Goal: Information Seeking & Learning: Find specific fact

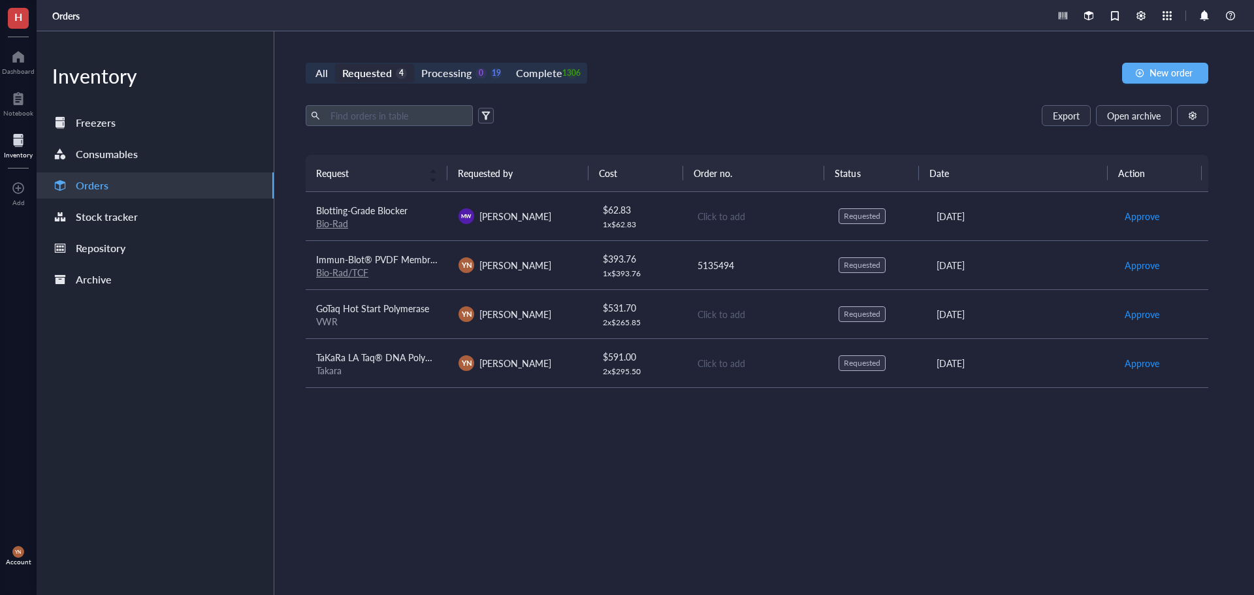
click at [424, 214] on div "Blotting-Grade Blocker" at bounding box center [376, 210] width 121 height 14
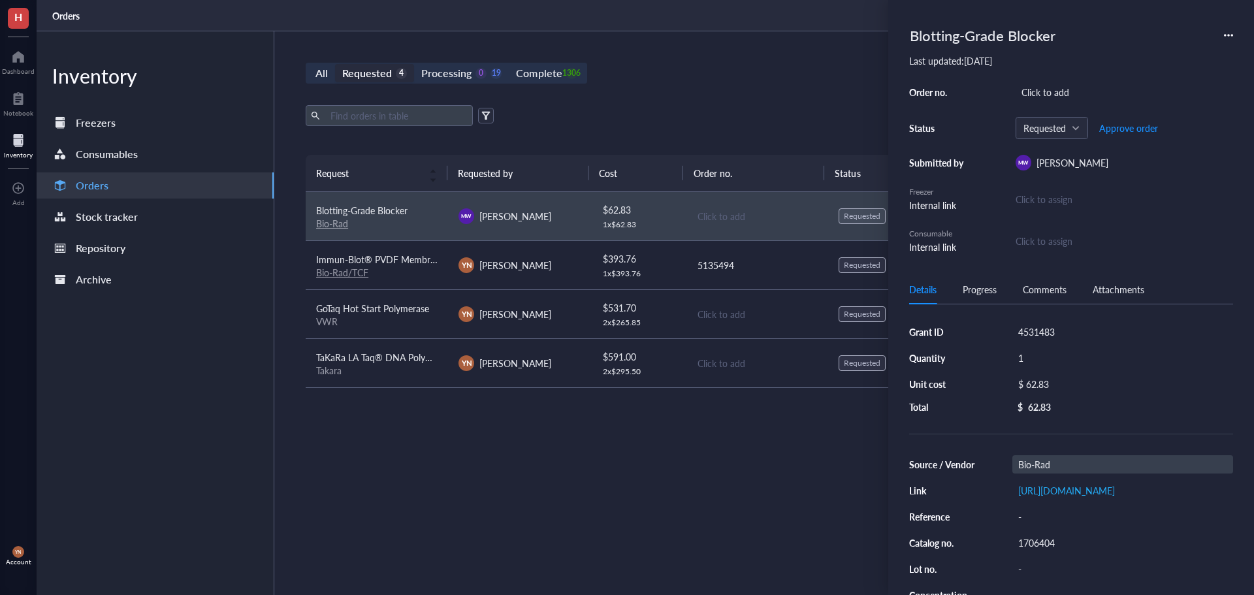
click at [1069, 464] on div "Bio-Rad" at bounding box center [1122, 464] width 221 height 18
click at [1054, 464] on input "Bio-Rad" at bounding box center [1036, 464] width 47 height 17
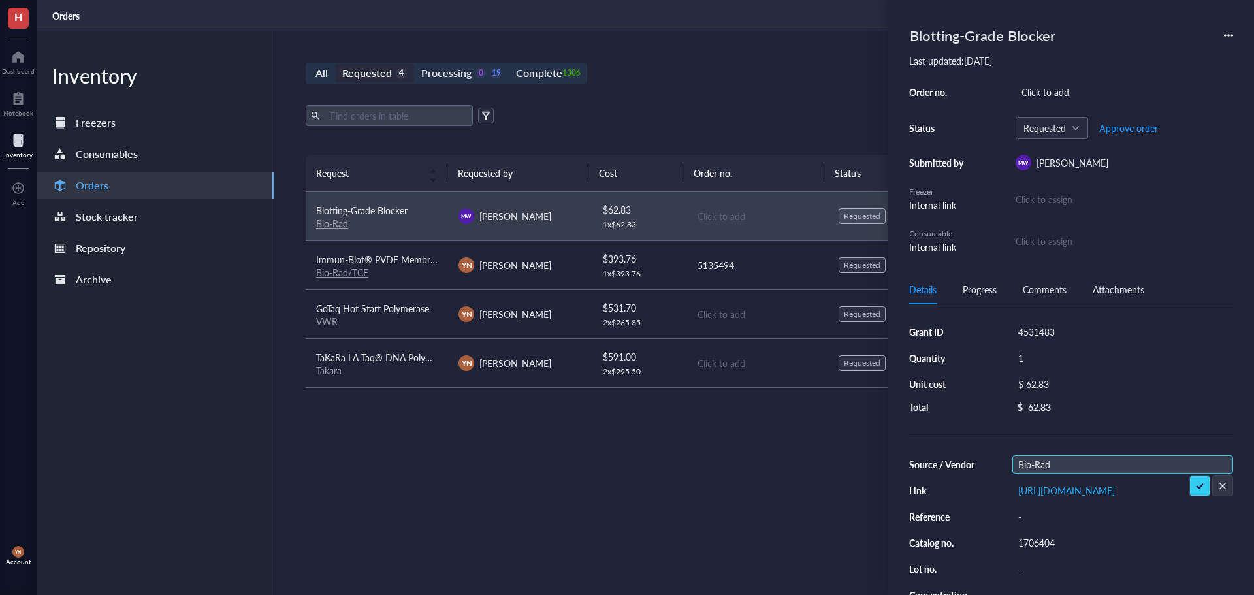
click at [1054, 464] on input "Bio-Rad" at bounding box center [1036, 464] width 47 height 17
click at [1036, 549] on div "1706404" at bounding box center [1122, 543] width 221 height 18
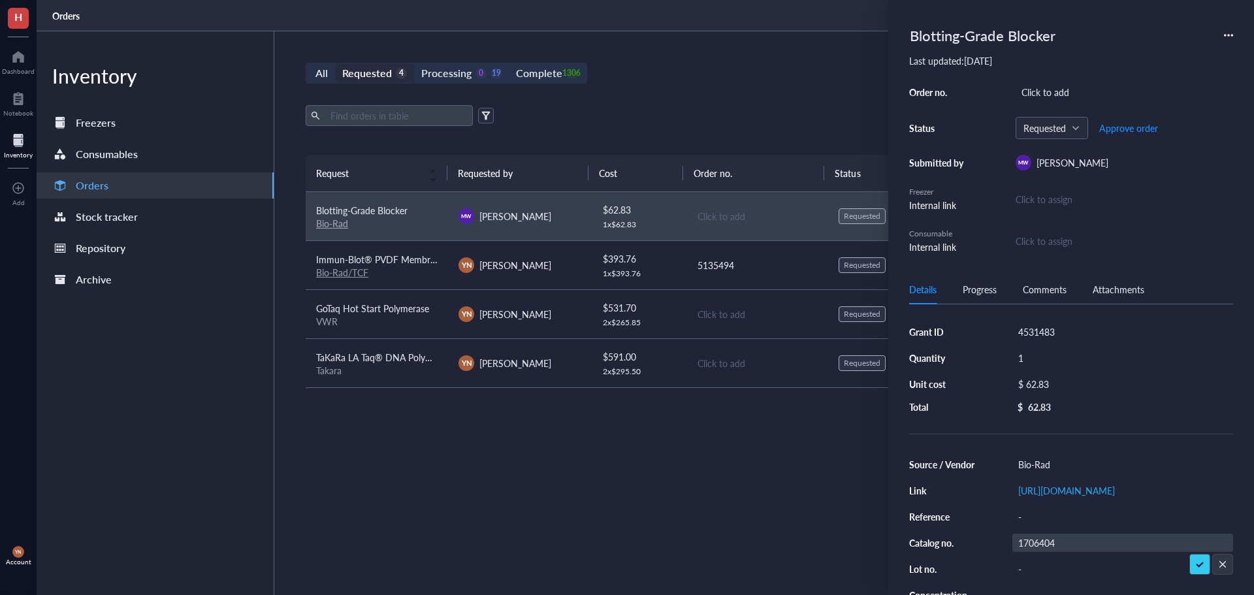
click at [1036, 549] on input "1706404" at bounding box center [1036, 542] width 47 height 17
type input "t"
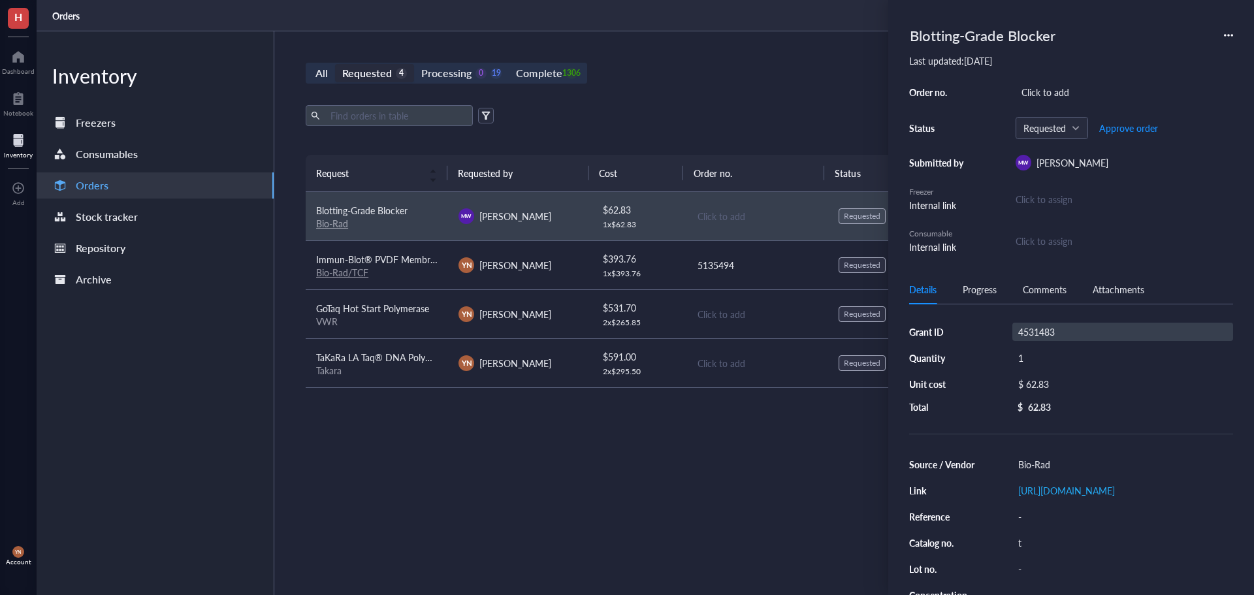
click at [1032, 327] on div "4531483" at bounding box center [1122, 332] width 221 height 18
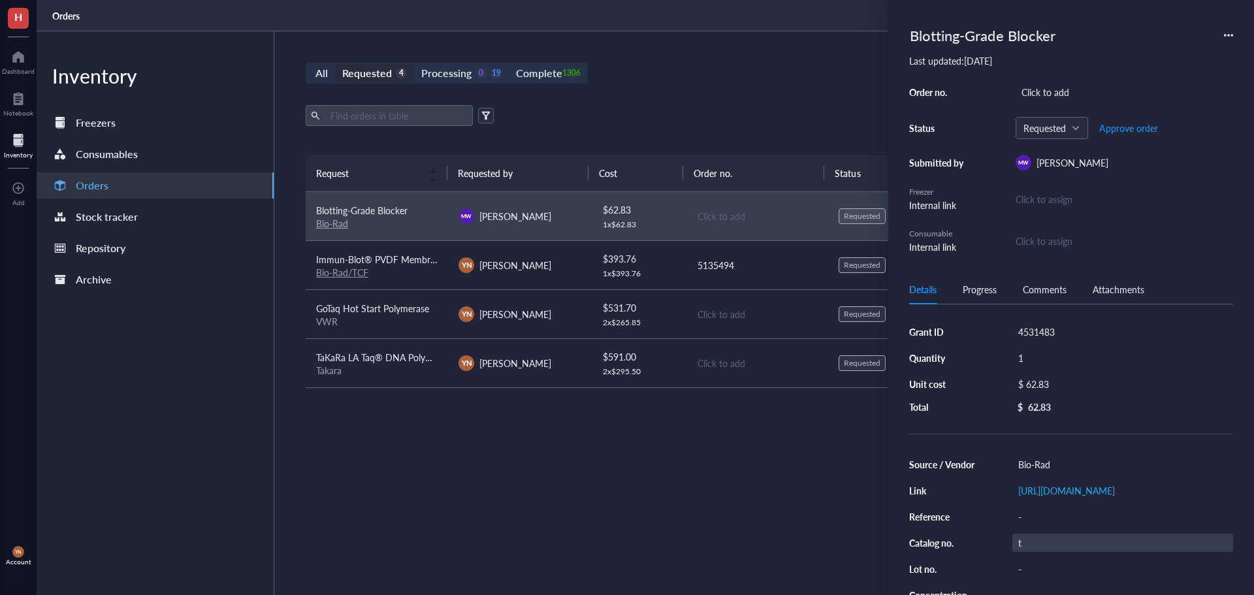
click at [1047, 552] on div "t" at bounding box center [1122, 543] width 221 height 18
click at [738, 525] on div "Request Requested by Cost Order no. Status Date Action Blotting-Grade Blocker B…" at bounding box center [757, 344] width 903 height 378
click at [791, 524] on div "Request Requested by Cost Order no. Status Date Action Blotting-Grade Blocker B…" at bounding box center [757, 344] width 903 height 378
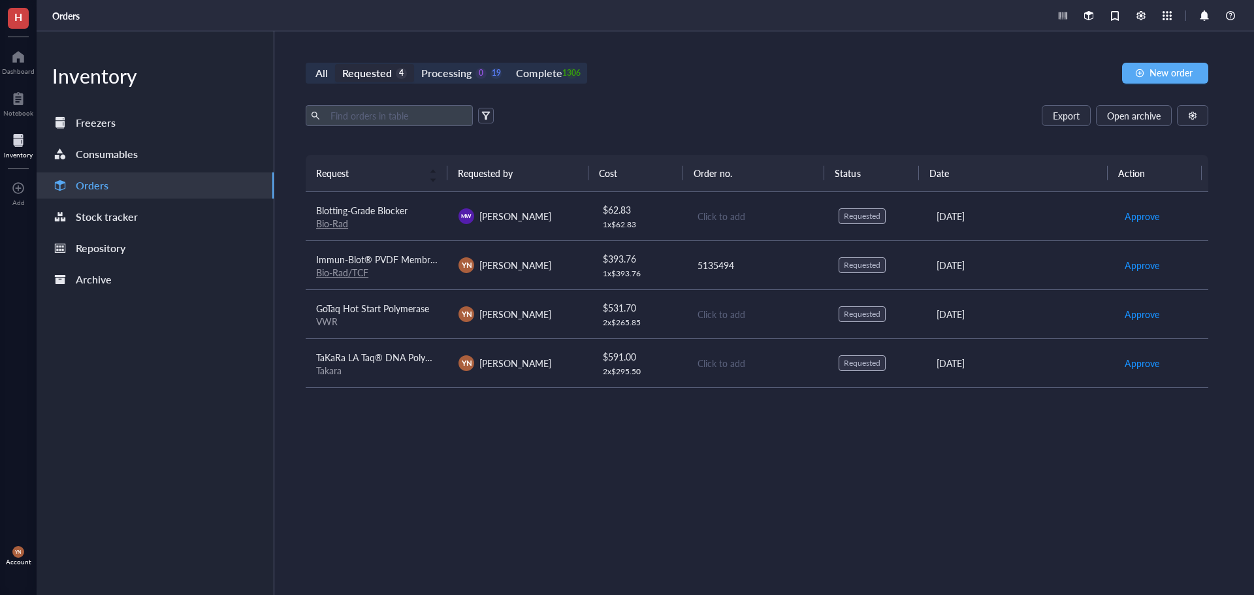
click at [443, 214] on td "Blotting-Grade Blocker Bio-Rad" at bounding box center [377, 216] width 142 height 49
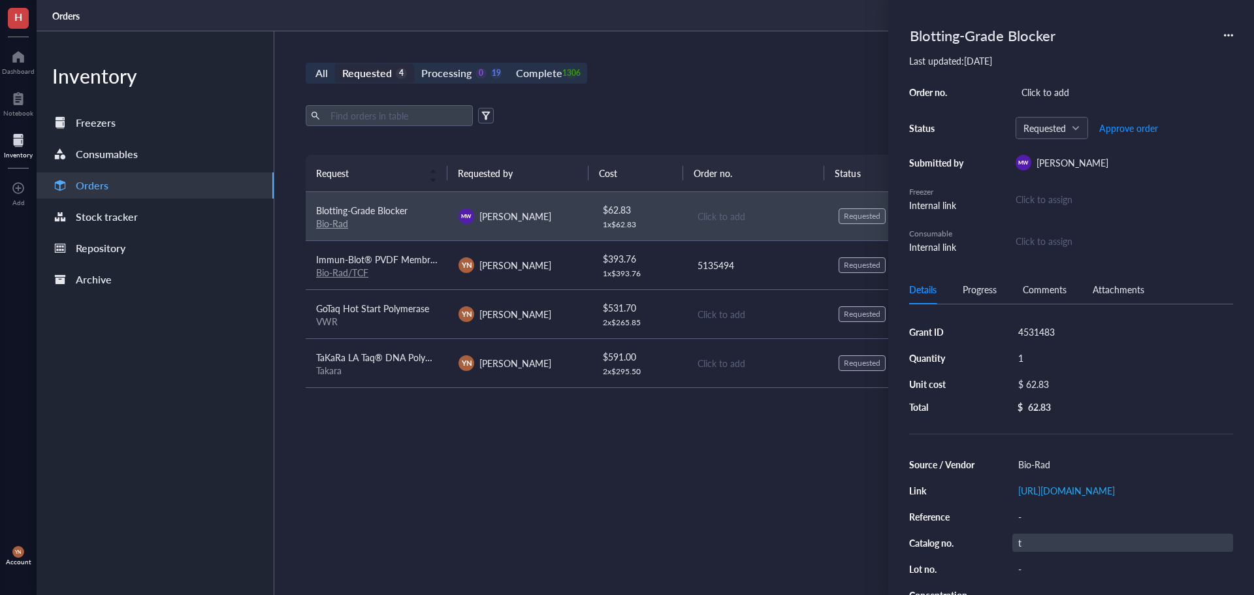
click at [1028, 552] on div "t" at bounding box center [1122, 543] width 221 height 18
type input "1706404"
click at [717, 474] on div "Request Requested by Cost Order no. Status Date Action Blotting-Grade Blocker B…" at bounding box center [757, 344] width 903 height 378
click at [1069, 494] on link "[URL][DOMAIN_NAME]" at bounding box center [1066, 490] width 97 height 13
click at [716, 469] on div "Request Requested by Cost Order no. Status Date Action Blotting-Grade Blocker B…" at bounding box center [757, 344] width 903 height 378
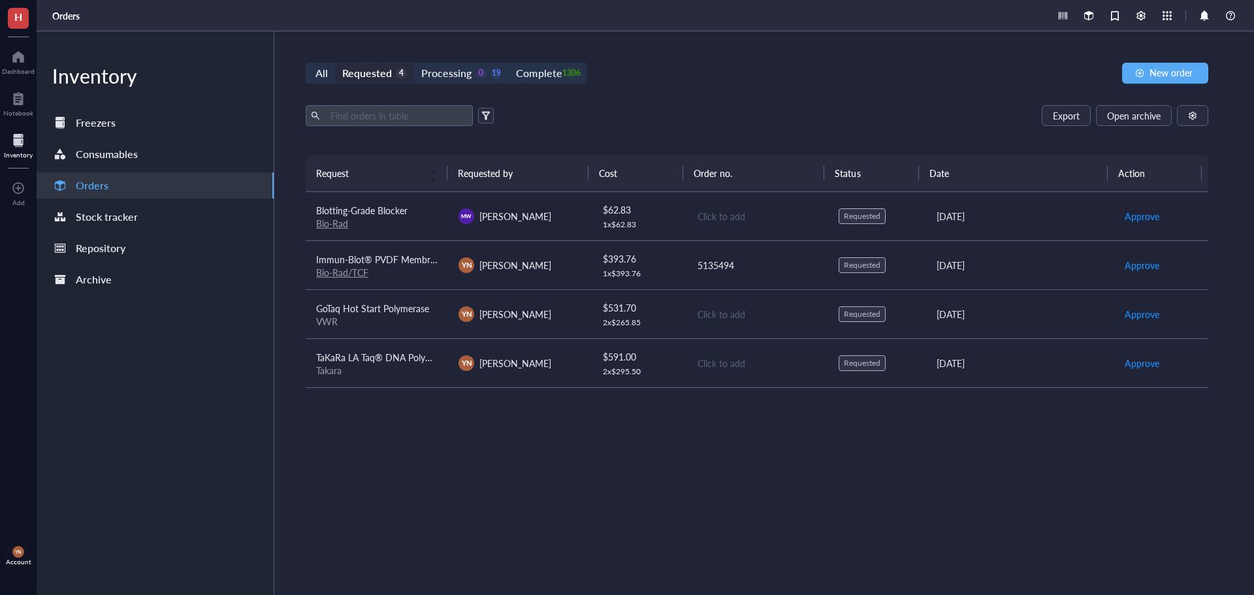
click at [829, 457] on div "Request Requested by Cost Order no. Status Date Action Blotting-Grade Blocker B…" at bounding box center [757, 344] width 903 height 378
